Goal: Task Accomplishment & Management: Manage account settings

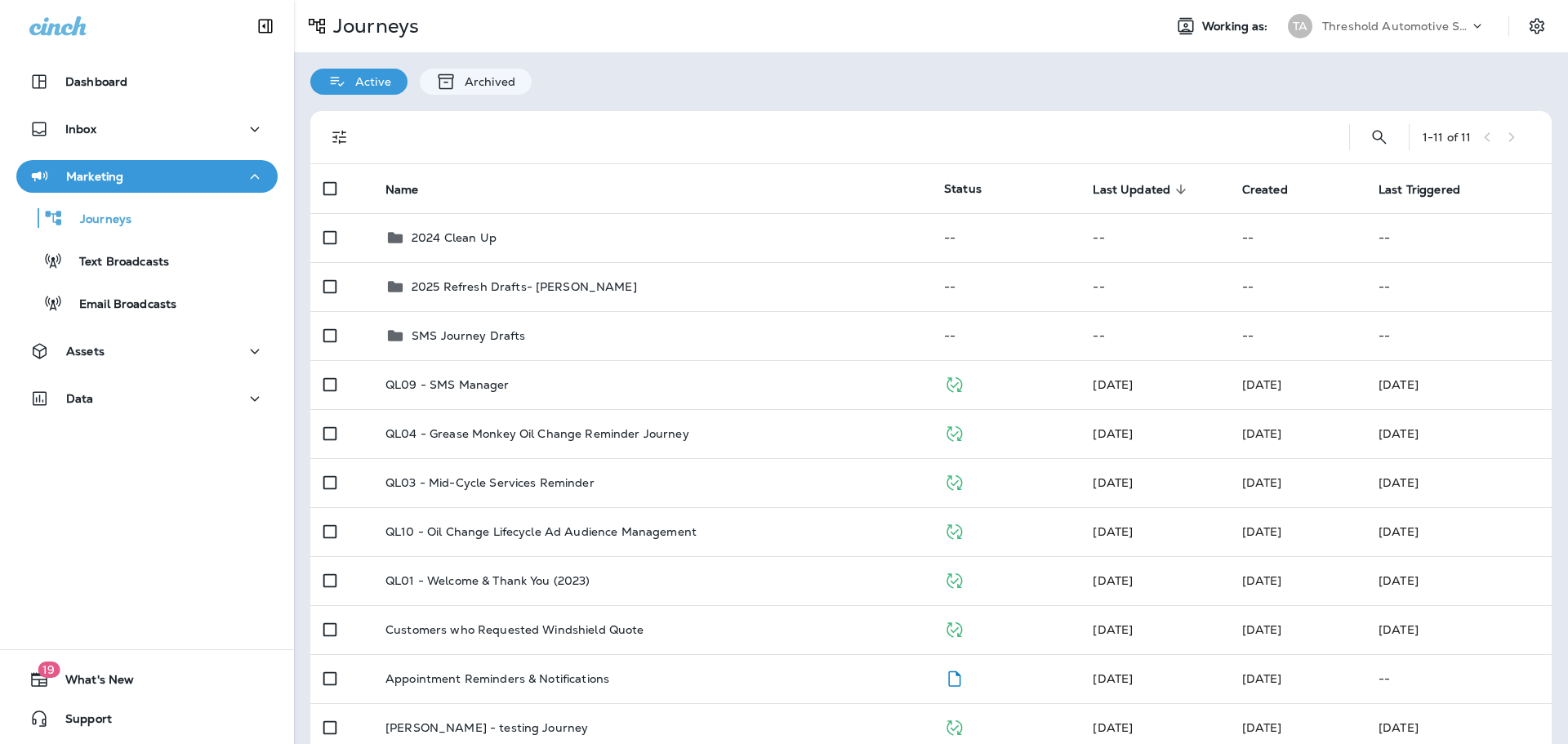
click at [88, 165] on button "Marketing" at bounding box center [146, 176] width 261 height 33
click at [108, 138] on div "Inbox" at bounding box center [147, 129] width 235 height 21
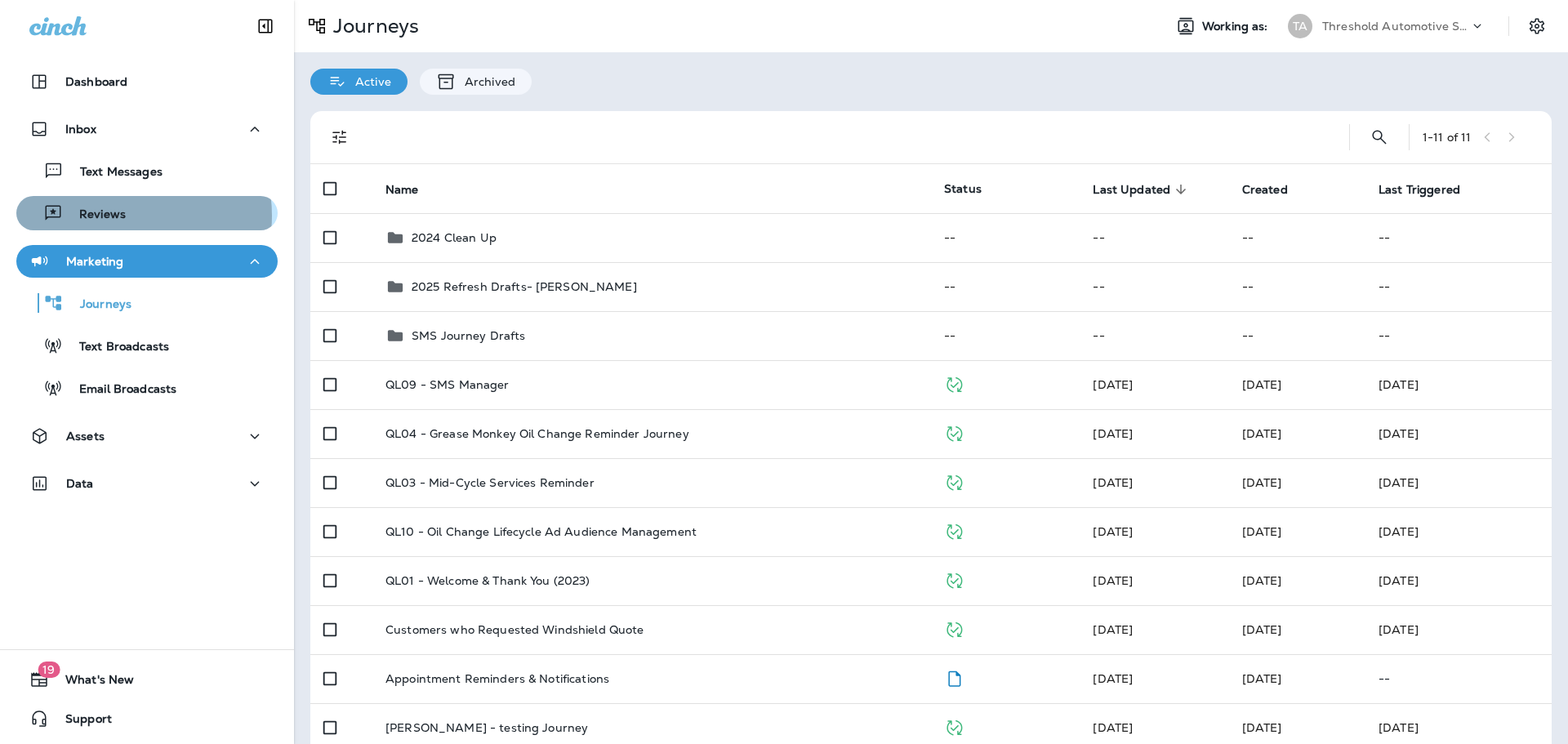
click at [123, 216] on p "Reviews" at bounding box center [94, 215] width 63 height 16
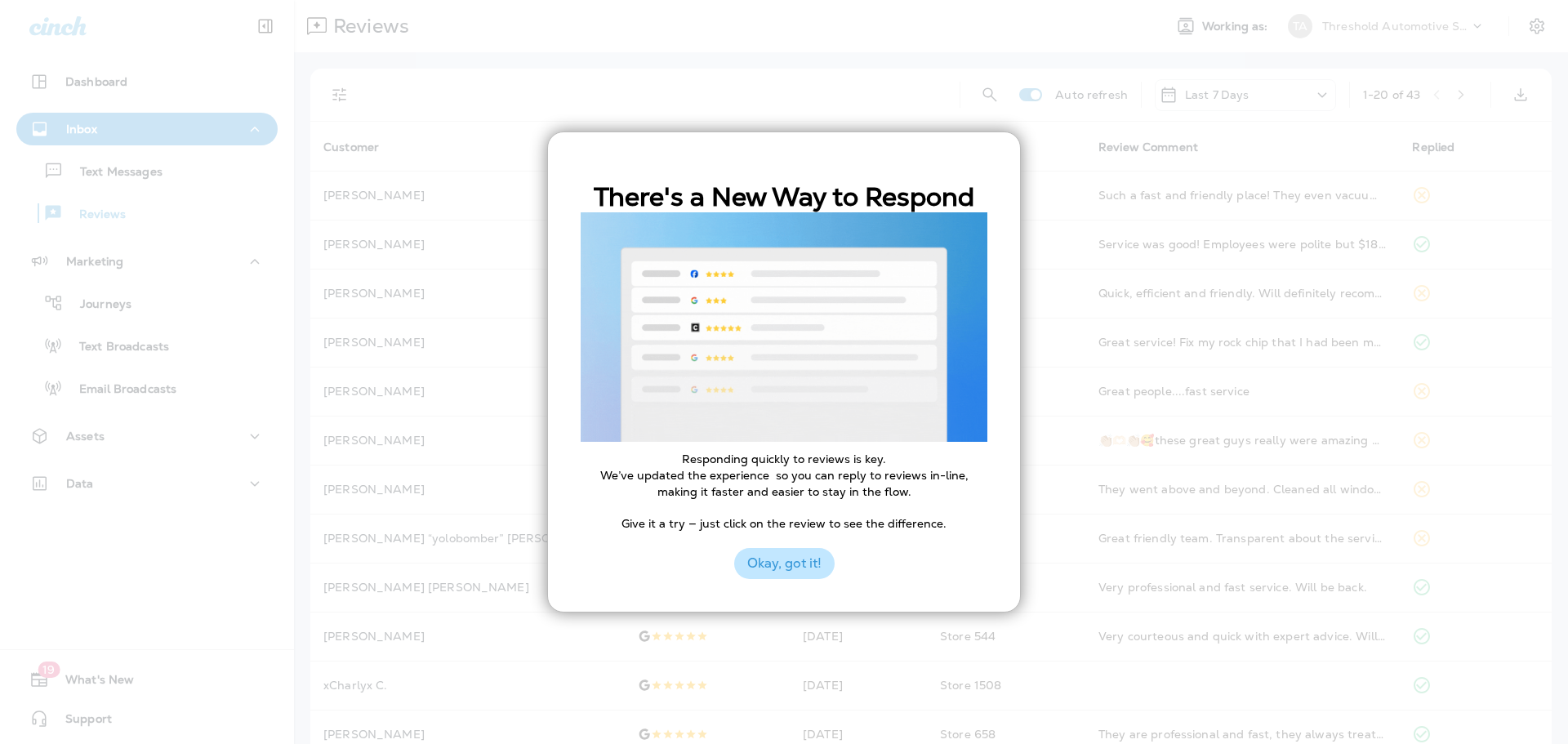
click at [819, 562] on button "Okay, got it!" at bounding box center [784, 563] width 101 height 31
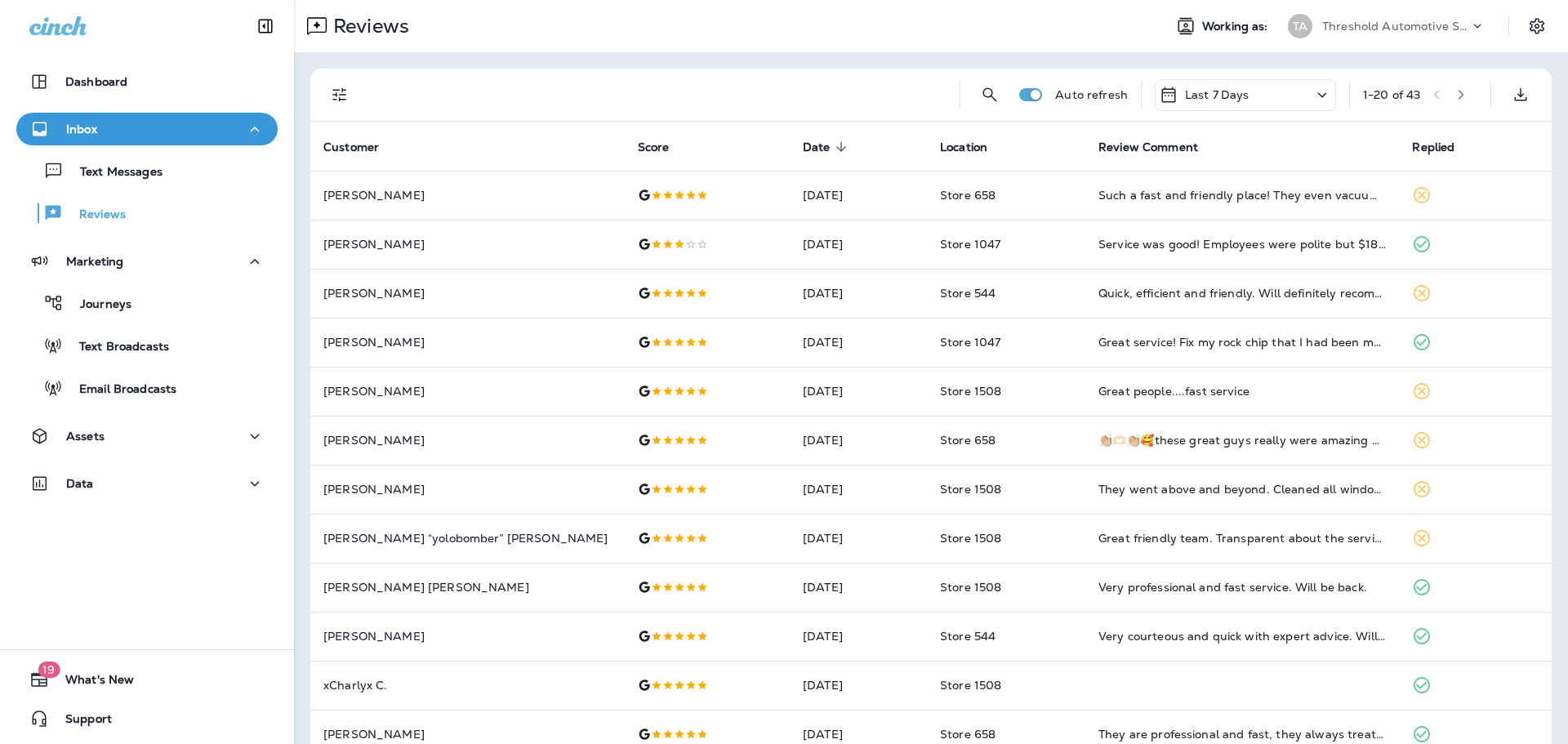
click at [1456, 96] on icon "button" at bounding box center [1460, 94] width 11 height 11
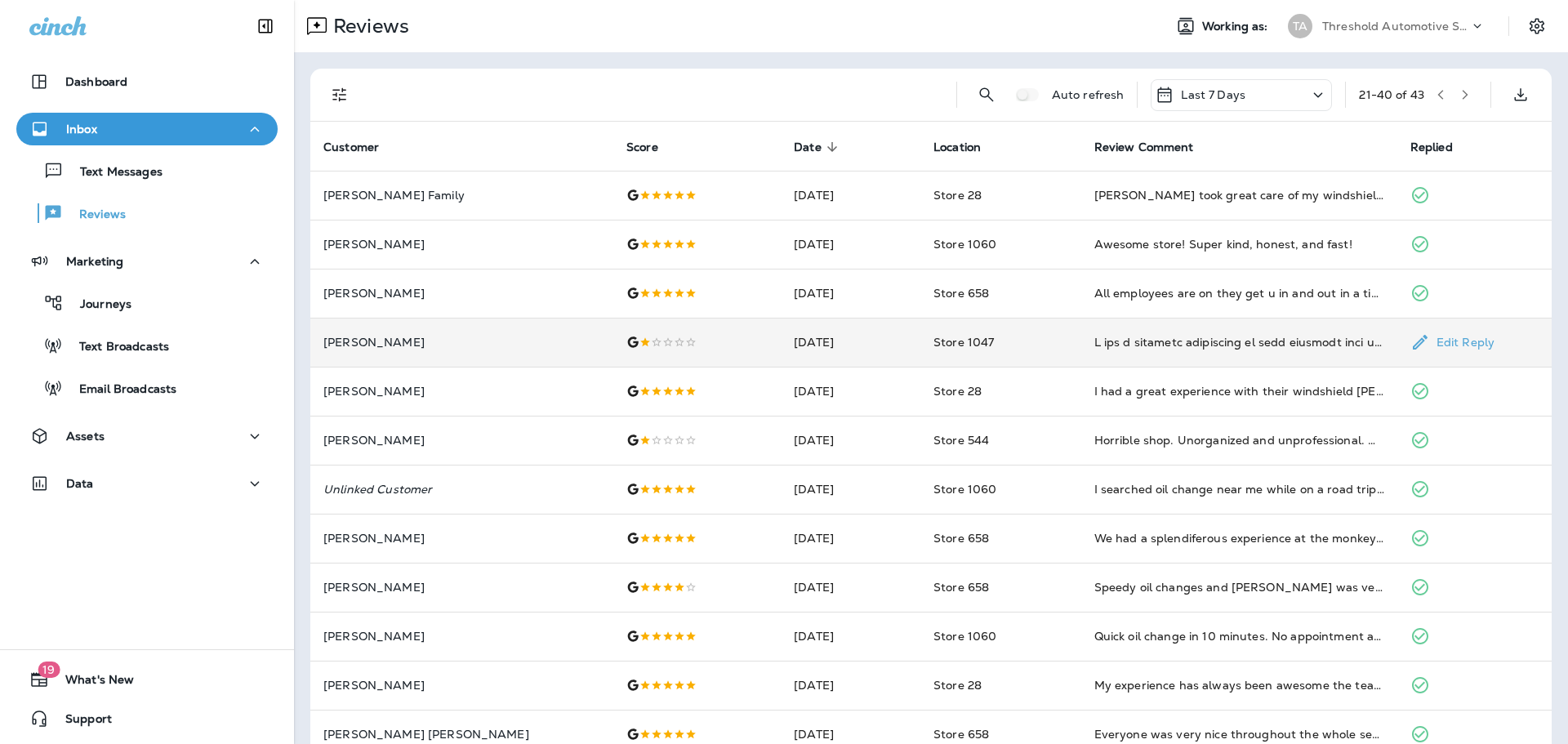
click at [665, 348] on div at bounding box center [697, 342] width 141 height 13
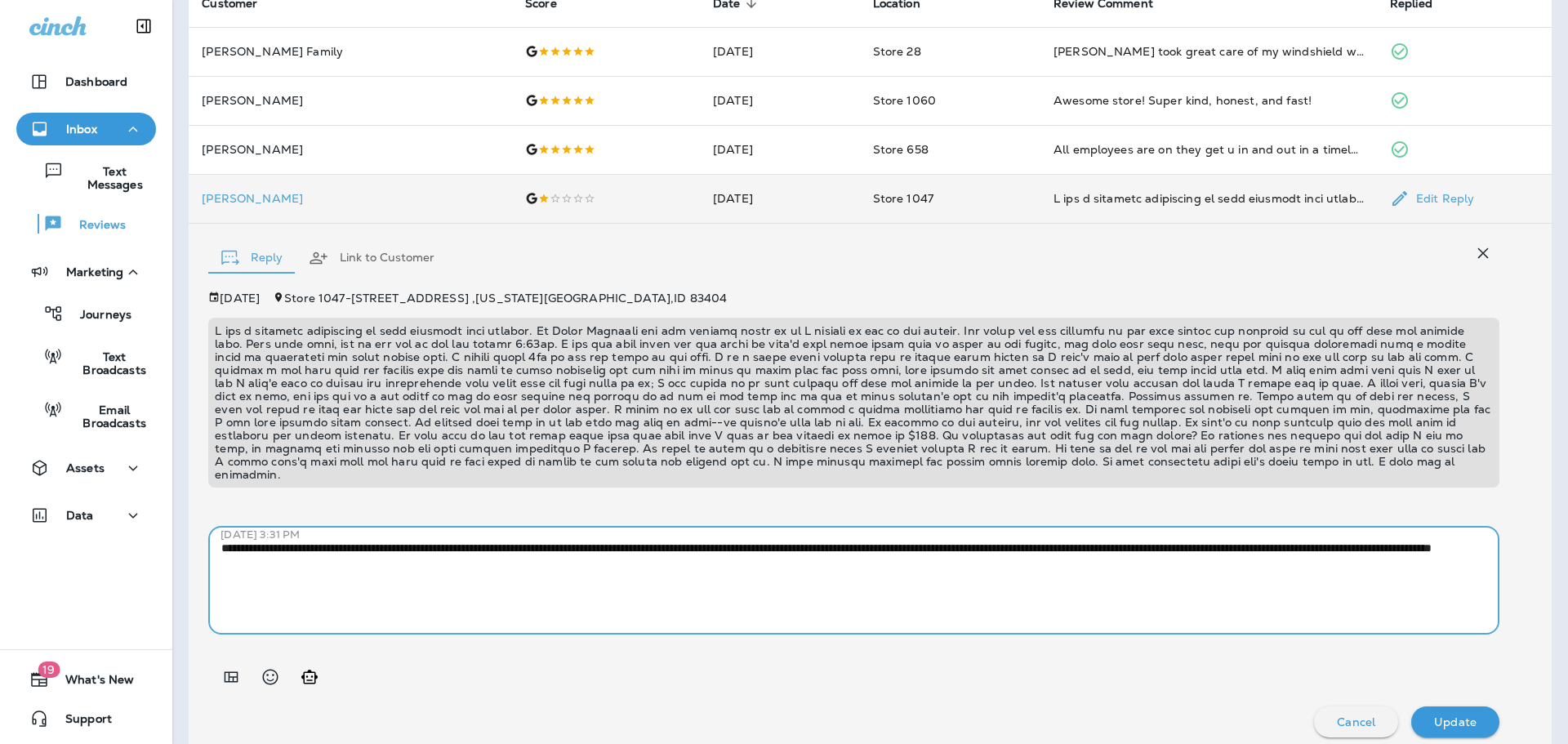
drag, startPoint x: 229, startPoint y: 550, endPoint x: 468, endPoint y: 563, distance: 239.4
click at [468, 563] on textarea "**********" at bounding box center [843, 581] width 1245 height 82
